Goal: Task Accomplishment & Management: Manage account settings

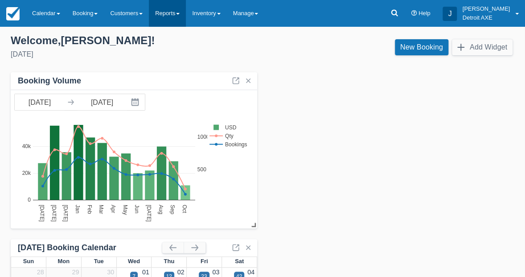
click at [174, 7] on link "Reports" at bounding box center [167, 13] width 37 height 27
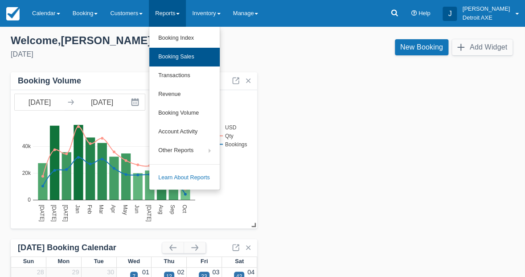
click at [192, 59] on link "Booking Sales" at bounding box center [184, 57] width 70 height 19
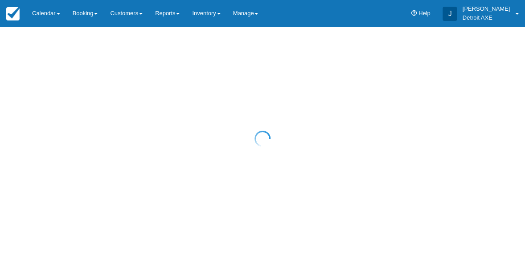
select select "20"
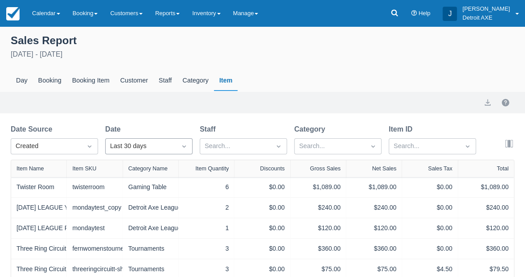
click at [171, 148] on div "Last 30 days" at bounding box center [148, 146] width 87 height 16
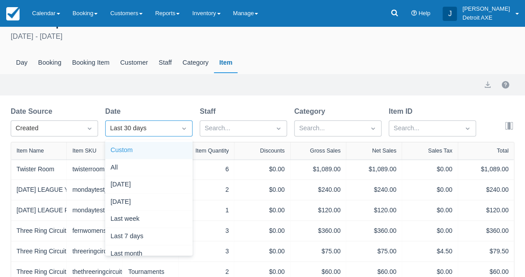
click at [141, 154] on div "Custom" at bounding box center [148, 150] width 87 height 17
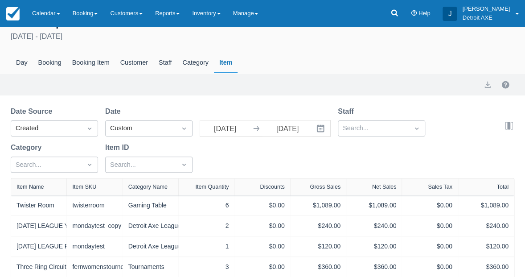
select select "20"
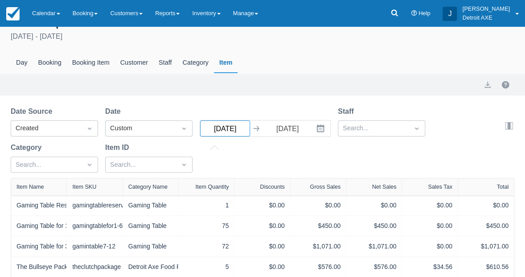
click at [217, 130] on input "09/10/25" at bounding box center [225, 128] width 50 height 16
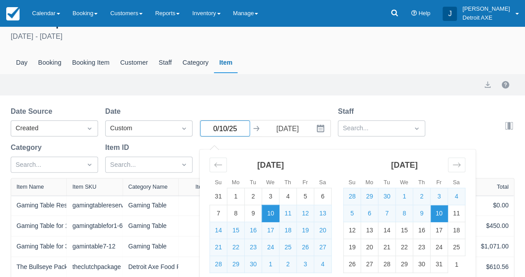
type input "08/10/25"
select select "20"
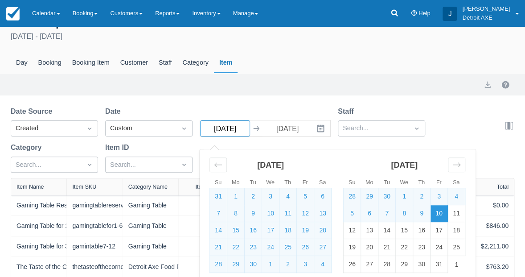
click at [225, 128] on input "08/10/25" at bounding box center [225, 128] width 50 height 16
type input "08/01/25"
select select "20"
click at [282, 107] on div "Date Source Created Date Custom 08/01/25 Navigate forward to interact with the …" at bounding box center [257, 142] width 493 height 72
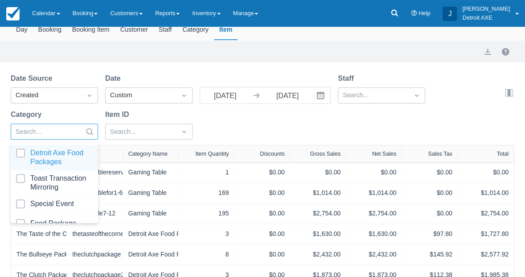
scroll to position [54, 0]
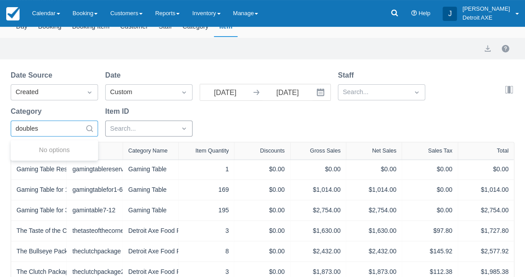
type input "doubles"
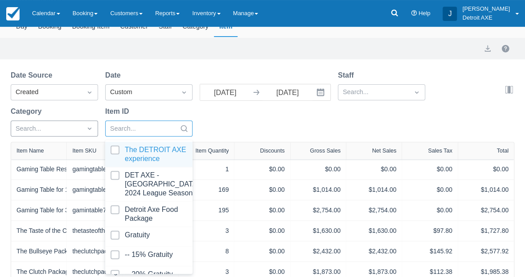
click at [129, 125] on div "Search..." at bounding box center [141, 129] width 62 height 10
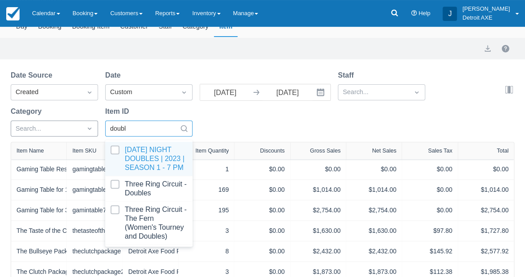
type input "doubles"
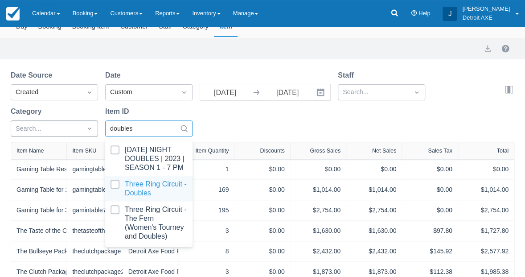
click at [133, 190] on div at bounding box center [149, 189] width 77 height 18
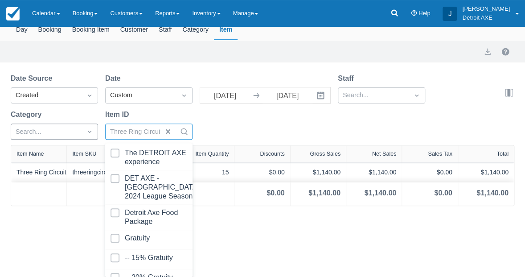
scroll to position [51, 0]
click at [285, 133] on div "Date Source Created Date Custom 08/01/25 Navigate forward to interact with the …" at bounding box center [257, 109] width 493 height 72
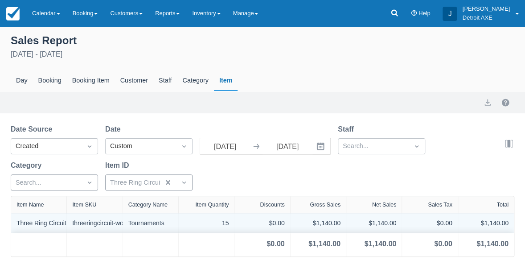
scroll to position [0, 0]
click at [41, 222] on link "Three Ring Circuit - Doubles" at bounding box center [55, 222] width 78 height 9
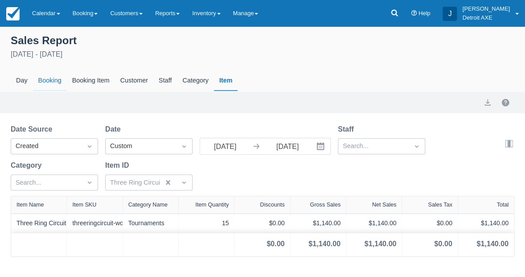
click at [52, 81] on div "Booking" at bounding box center [50, 80] width 34 height 21
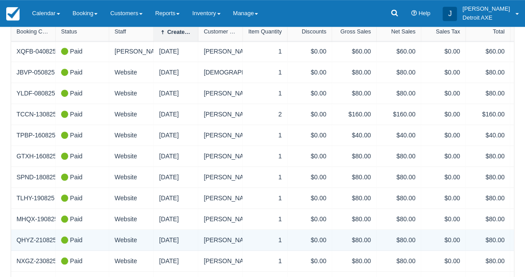
scroll to position [163, 0]
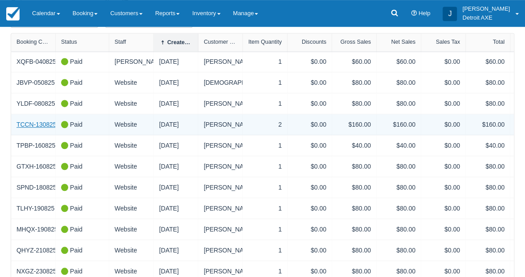
click at [39, 124] on link "TCCN-130825" at bounding box center [36, 124] width 40 height 9
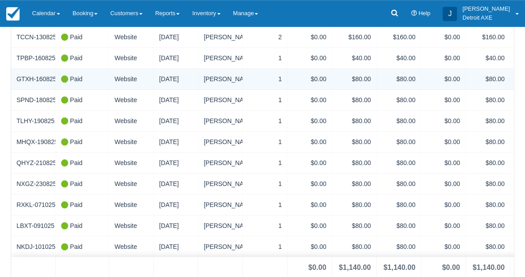
scroll to position [250, 0]
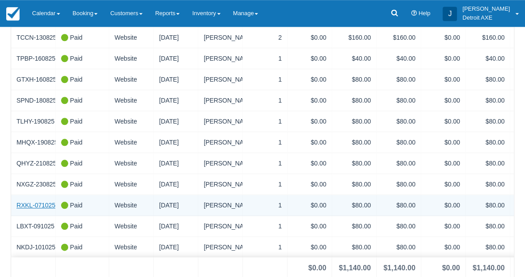
click at [39, 201] on link "RXKL-071025" at bounding box center [35, 205] width 39 height 9
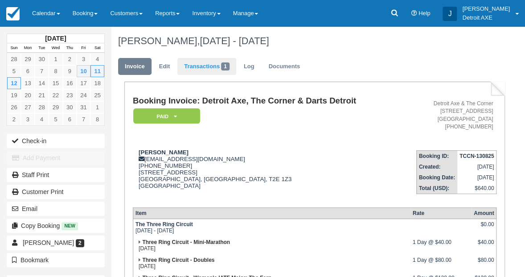
click at [198, 61] on link "Transactions 1" at bounding box center [206, 66] width 59 height 17
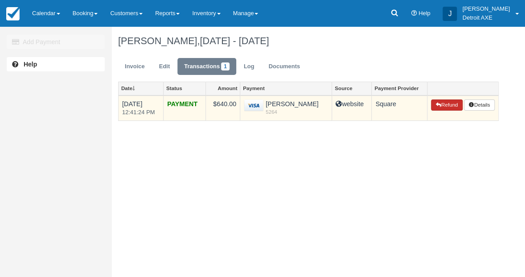
click at [440, 109] on button "Refund" at bounding box center [446, 105] width 31 height 12
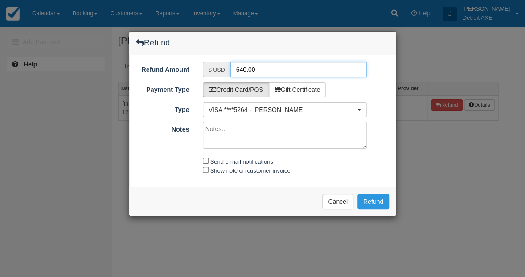
click at [253, 73] on input "640.00" at bounding box center [298, 69] width 137 height 15
type input "80.00"
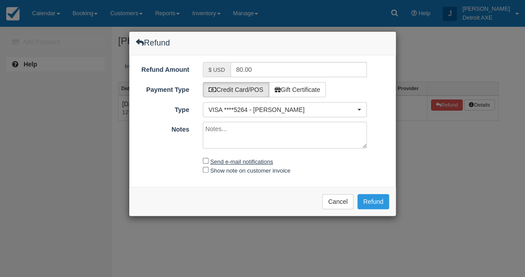
click at [254, 160] on label "Send e-mail notifications" at bounding box center [241, 161] width 63 height 7
click at [209, 160] on input "Send e-mail notifications" at bounding box center [206, 161] width 6 height 6
checkbox input "true"
click at [253, 168] on label "Show note on customer invoice" at bounding box center [250, 170] width 80 height 7
click at [209, 168] on input "Show note on customer invoice" at bounding box center [206, 170] width 6 height 6
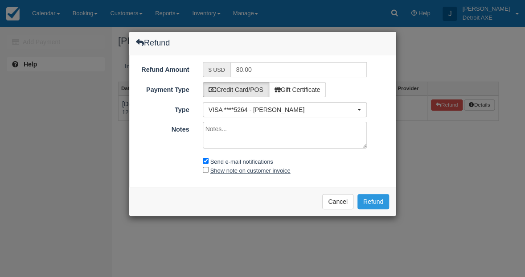
checkbox input "true"
click at [250, 134] on textarea "Notes" at bounding box center [285, 135] width 164 height 27
type textarea "for doubles"
click at [383, 197] on button "Refund" at bounding box center [374, 201] width 32 height 15
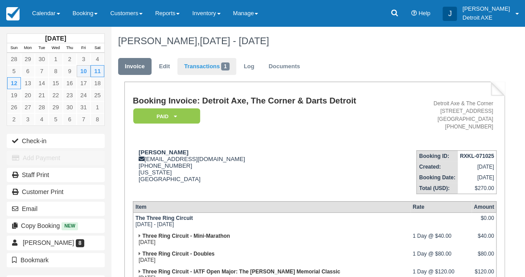
click at [198, 62] on link "Transactions 1" at bounding box center [206, 66] width 59 height 17
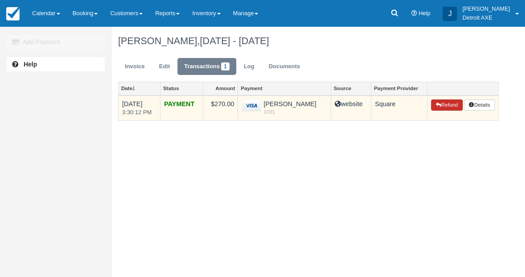
click at [444, 104] on button "Refund" at bounding box center [446, 105] width 31 height 12
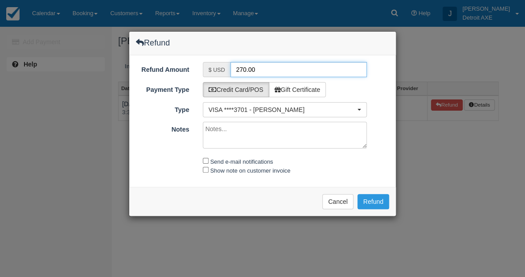
click at [244, 68] on input "270.00" at bounding box center [298, 69] width 137 height 15
type input "80.00"
click at [236, 158] on label "Send e-mail notifications" at bounding box center [241, 161] width 63 height 7
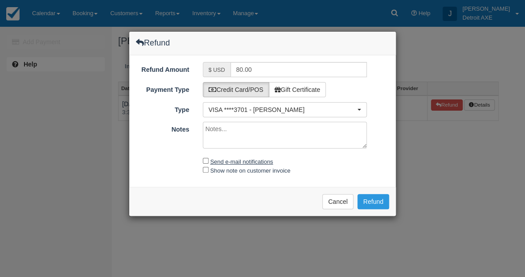
click at [209, 158] on input "Send e-mail notifications" at bounding box center [206, 161] width 6 height 6
checkbox input "true"
click at [236, 167] on label "Show note on customer invoice" at bounding box center [250, 170] width 80 height 7
click at [209, 167] on input "Show note on customer invoice" at bounding box center [206, 170] width 6 height 6
checkbox input "true"
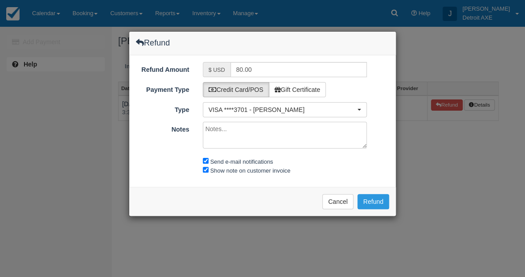
click at [244, 140] on textarea "Notes" at bounding box center [285, 135] width 164 height 27
type textarea "for doubles"
click at [375, 199] on button "Refund" at bounding box center [374, 201] width 32 height 15
